Goal: Find specific page/section

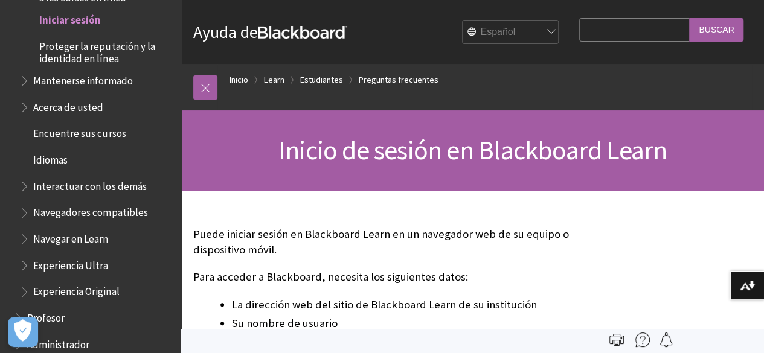
click at [716, 30] on input "Buscar" at bounding box center [716, 30] width 54 height 24
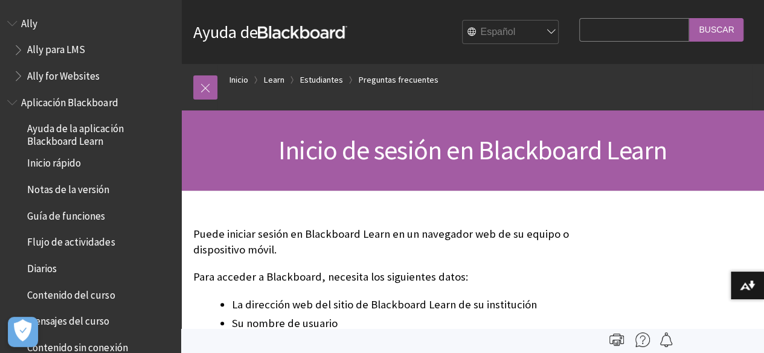
scroll to position [1178, 0]
